Goal: Task Accomplishment & Management: Use online tool/utility

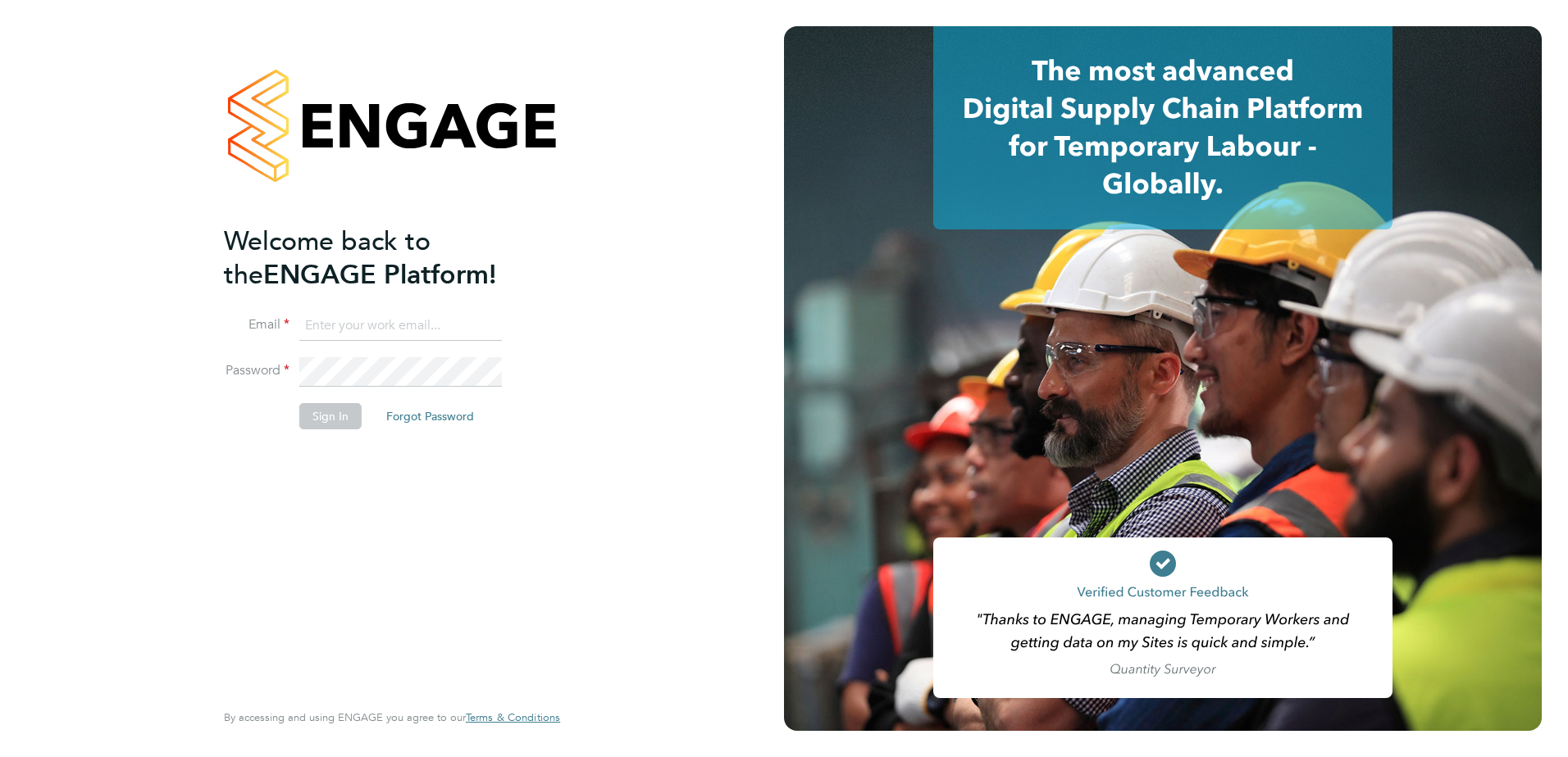
type input "[PERSON_NAME][EMAIL_ADDRESS][PERSON_NAME][DOMAIN_NAME]"
click at [324, 414] on button "Sign In" at bounding box center [330, 416] width 62 height 27
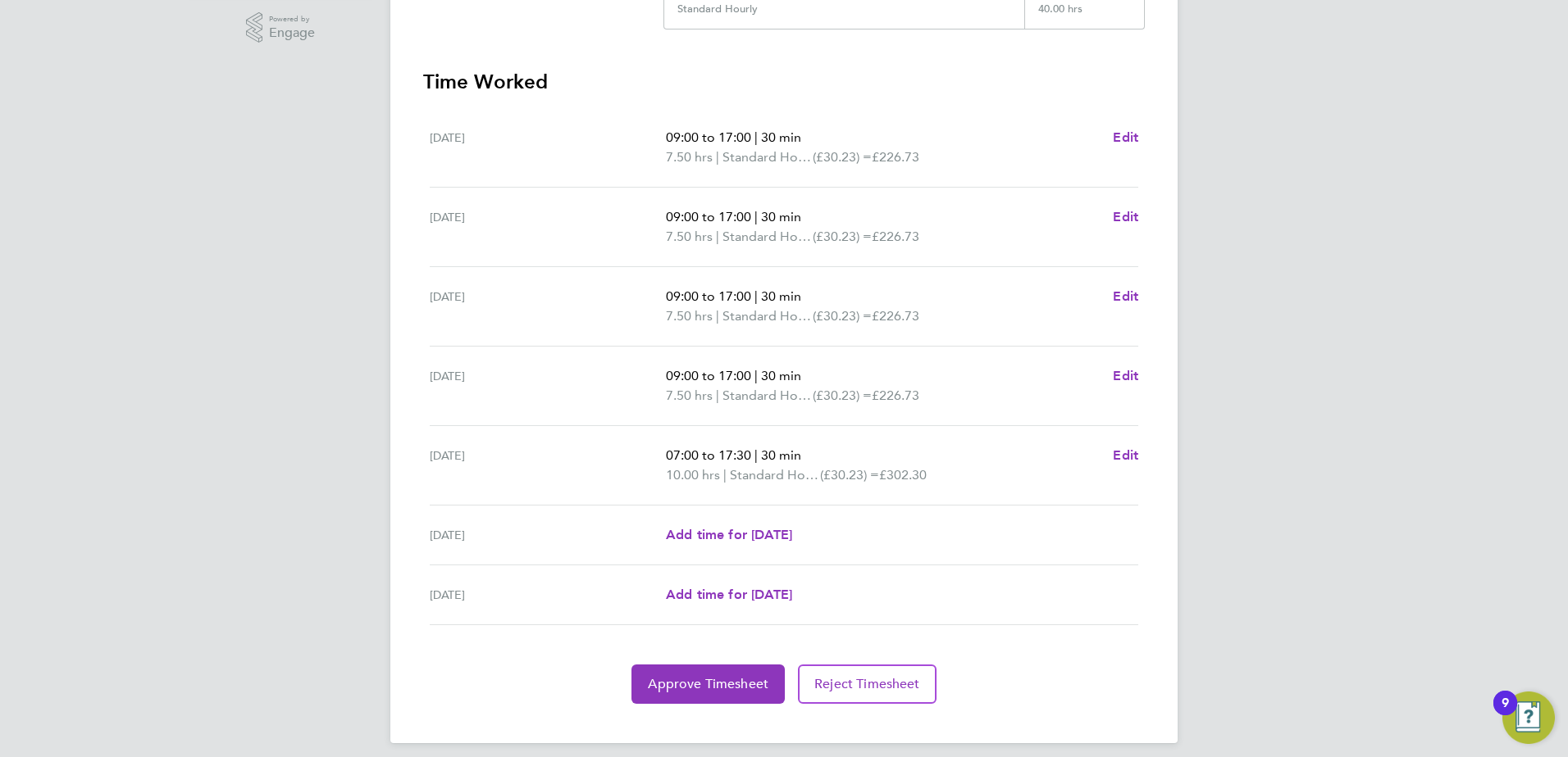
scroll to position [427, 0]
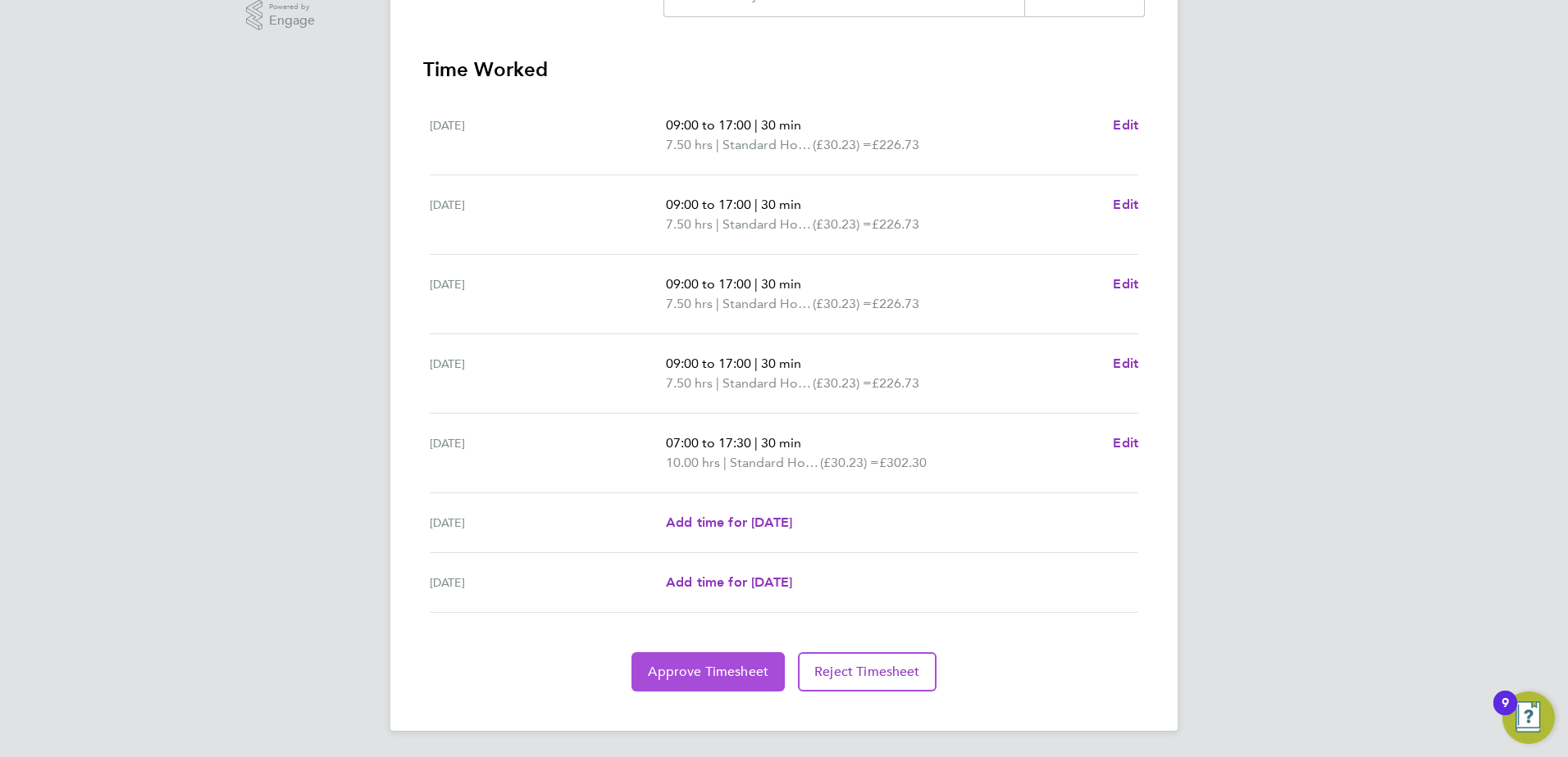
click at [676, 664] on span "Approve Timesheet" at bounding box center [708, 671] width 121 height 16
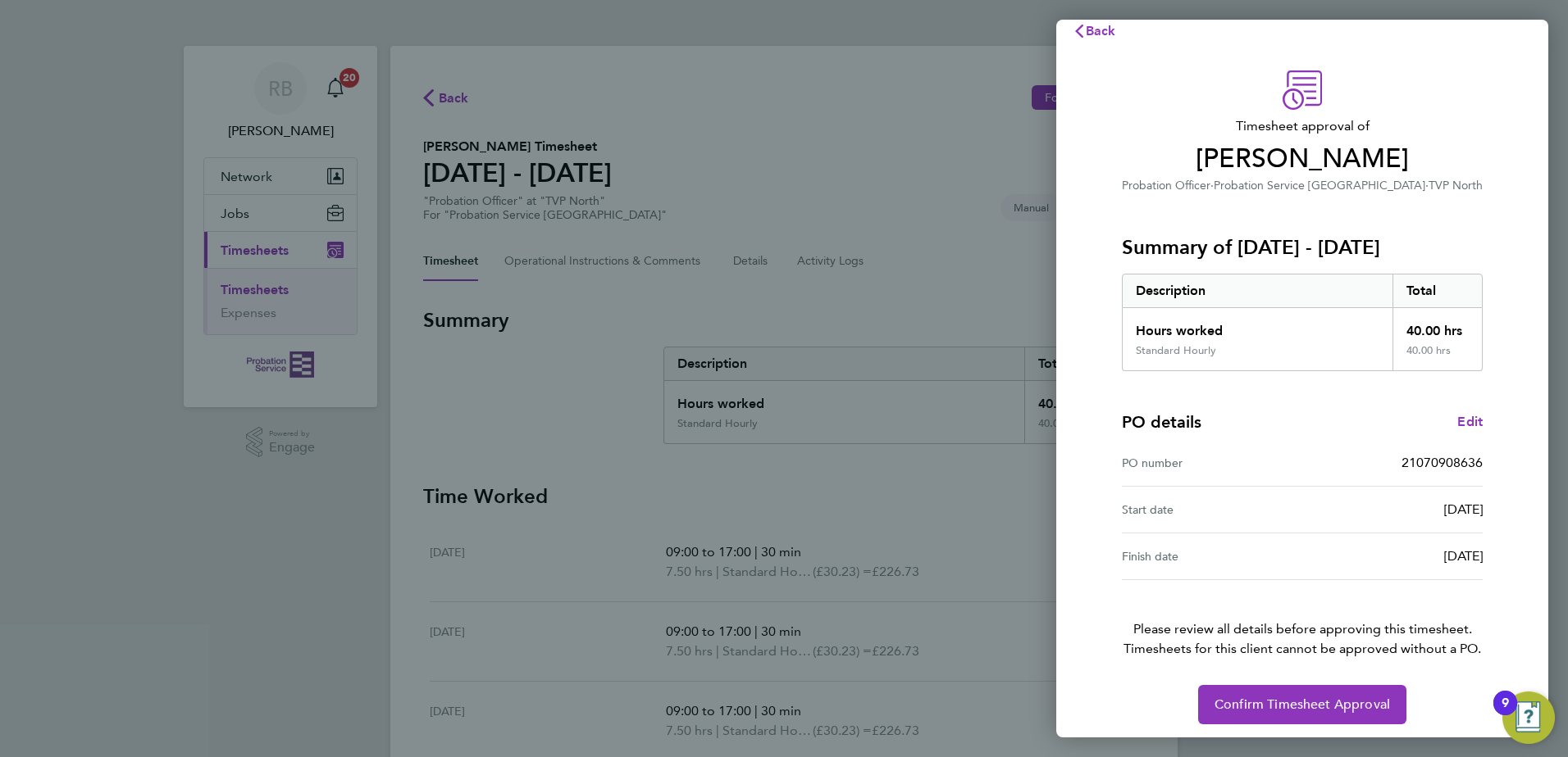
scroll to position [28, 0]
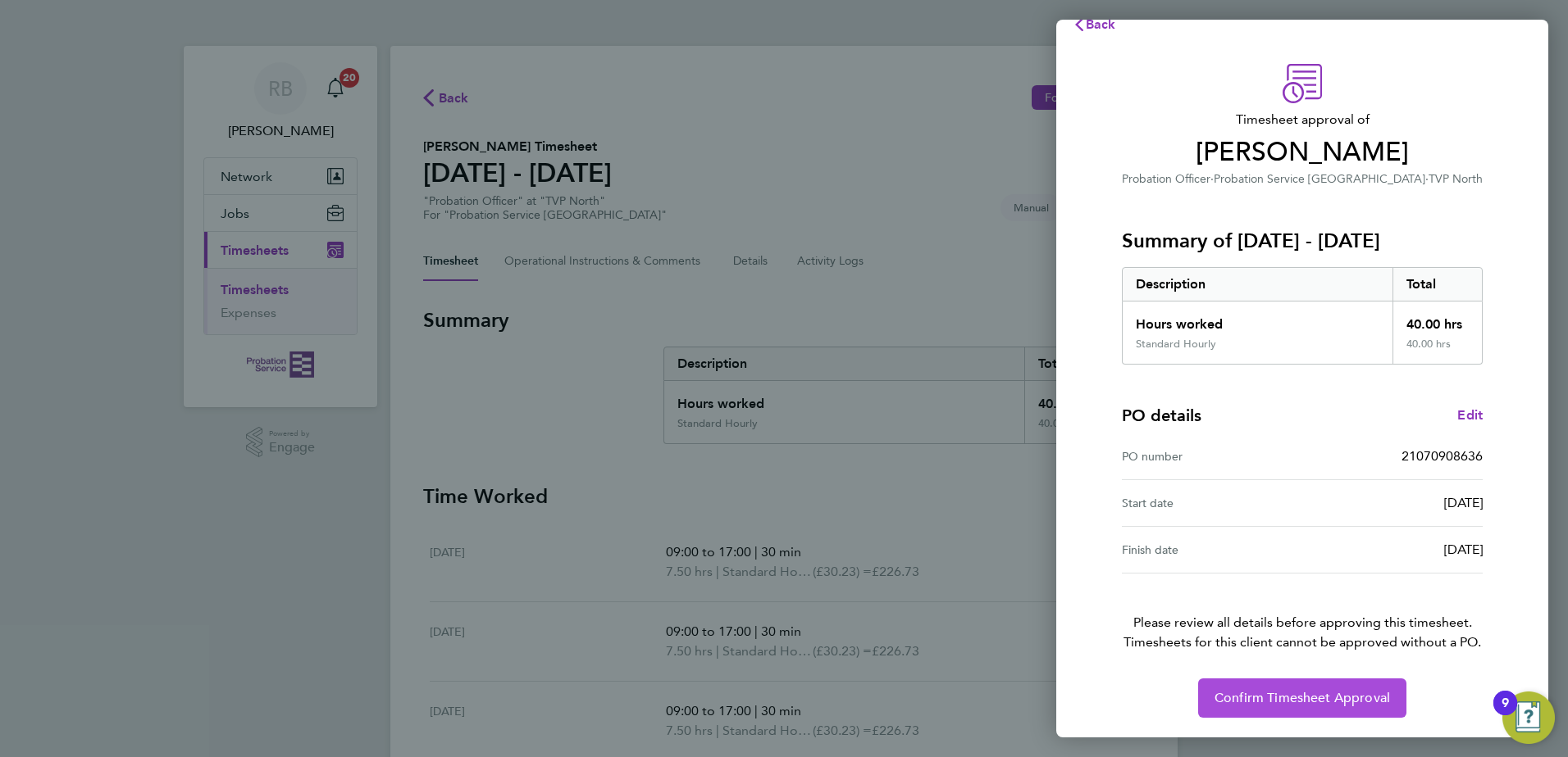
click at [1252, 701] on span "Confirm Timesheet Approval" at bounding box center [1302, 698] width 175 height 16
